Goal: Task Accomplishment & Management: Manage account settings

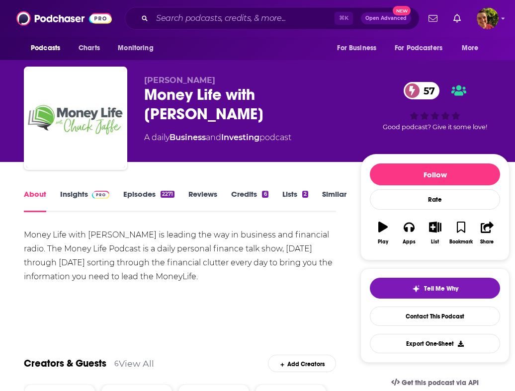
click at [82, 194] on link "Insights" at bounding box center [84, 200] width 49 height 23
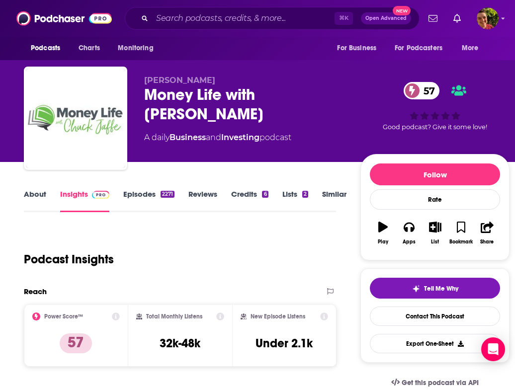
click at [502, 30] on div "Podcasts Charts Monitoring ⌘ K Open Advanced New For Business For Podcasters Mo…" at bounding box center [257, 18] width 515 height 37
click at [502, 15] on icon "Show profile menu" at bounding box center [503, 18] width 4 height 6
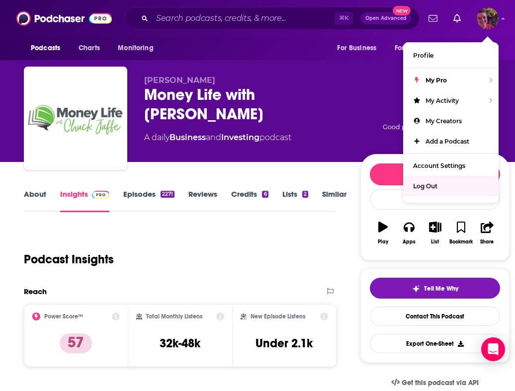
click at [442, 179] on div "Log Out" at bounding box center [450, 186] width 95 height 20
